Goal: Task Accomplishment & Management: Manage account settings

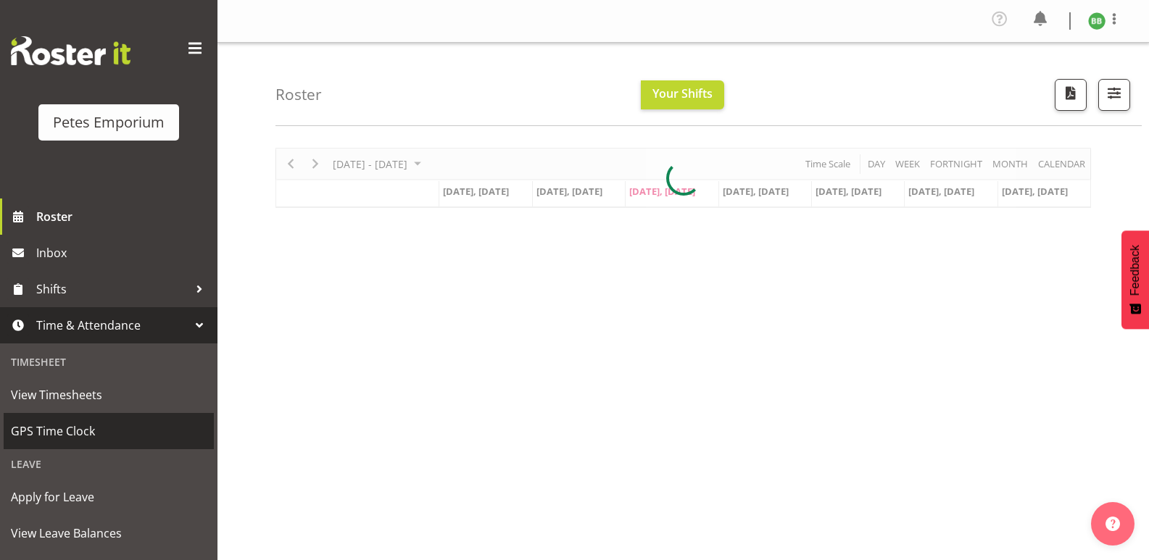
click at [95, 436] on span "GPS Time Clock" at bounding box center [109, 431] width 196 height 22
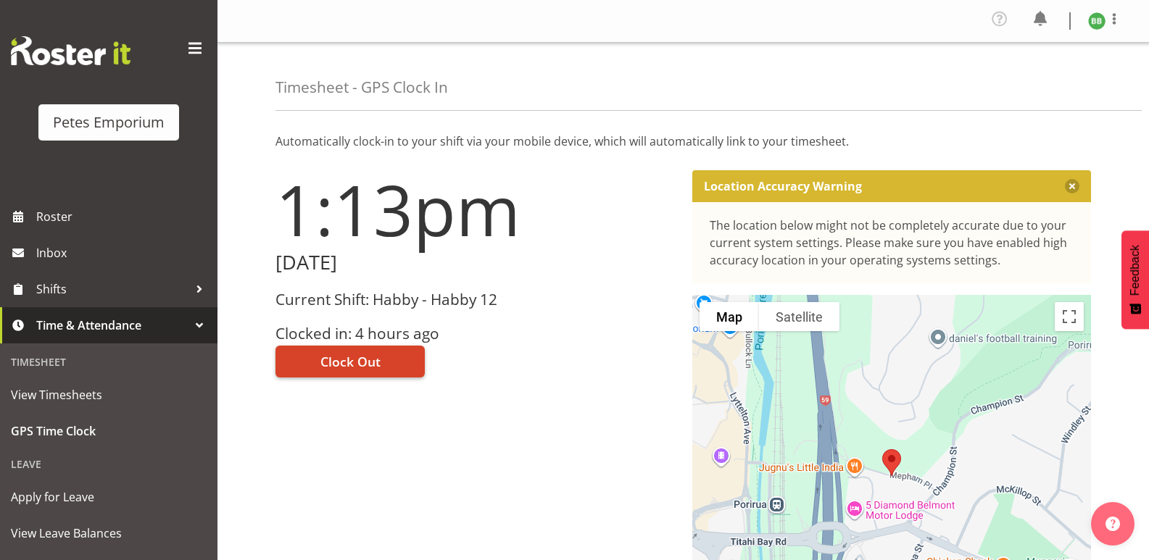
click at [331, 361] on span "Clock Out" at bounding box center [350, 361] width 60 height 19
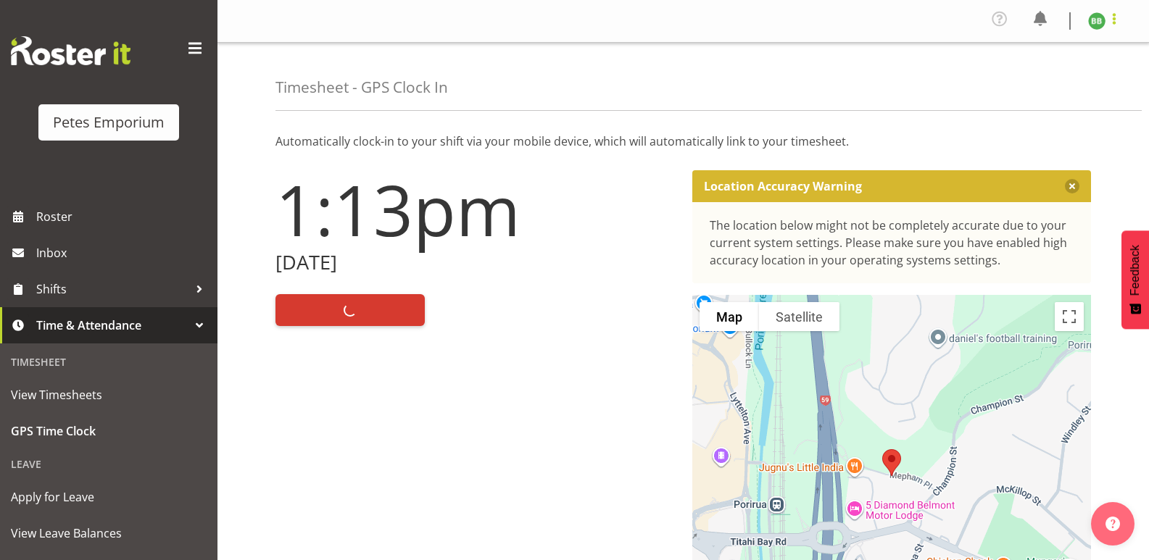
click at [1107, 23] on span at bounding box center [1113, 18] width 17 height 17
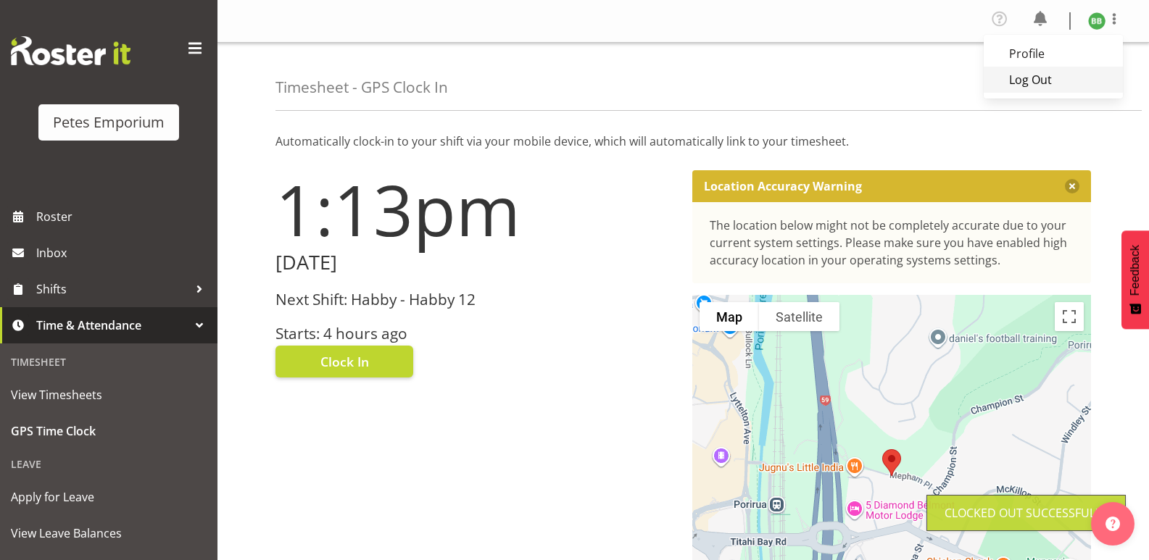
click at [1035, 84] on link "Log Out" at bounding box center [1053, 80] width 139 height 26
